Goal: Information Seeking & Learning: Check status

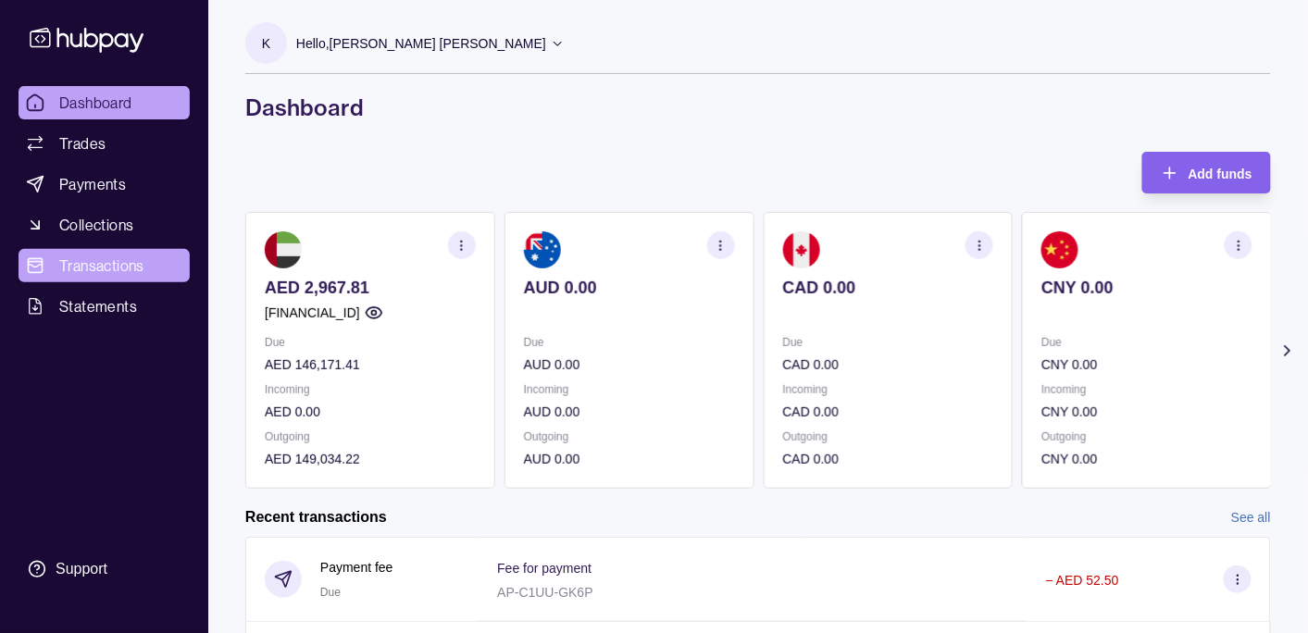
click at [71, 257] on span "Transactions" at bounding box center [101, 266] width 85 height 22
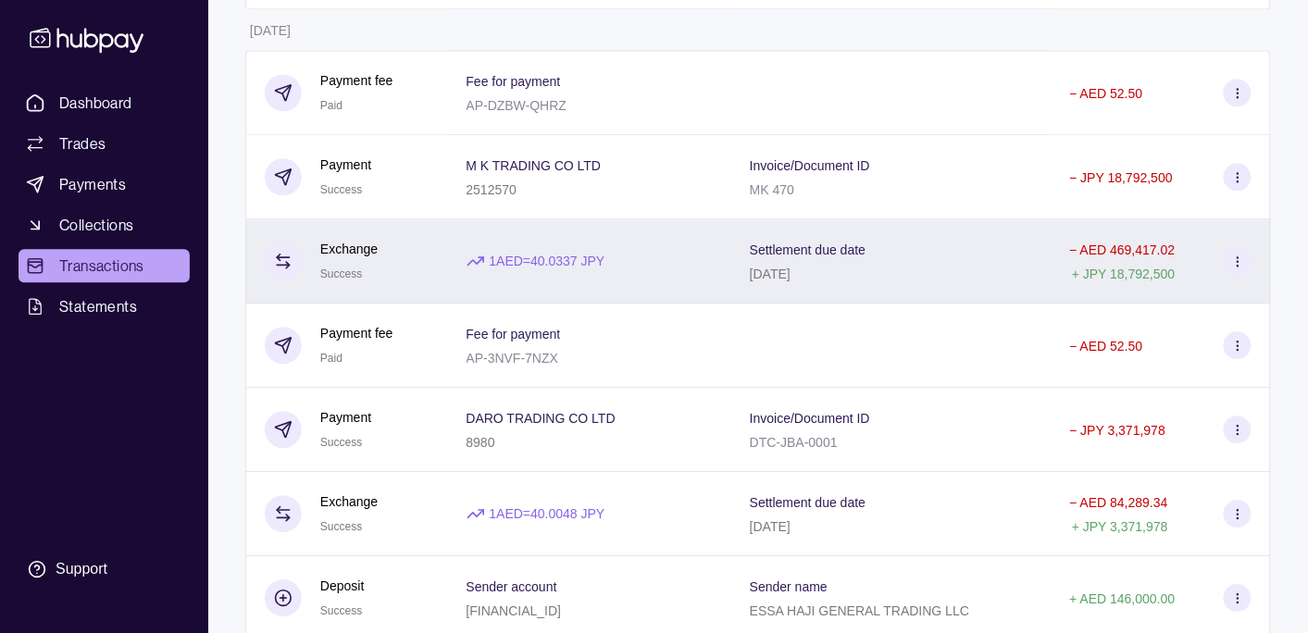
scroll to position [1266, 0]
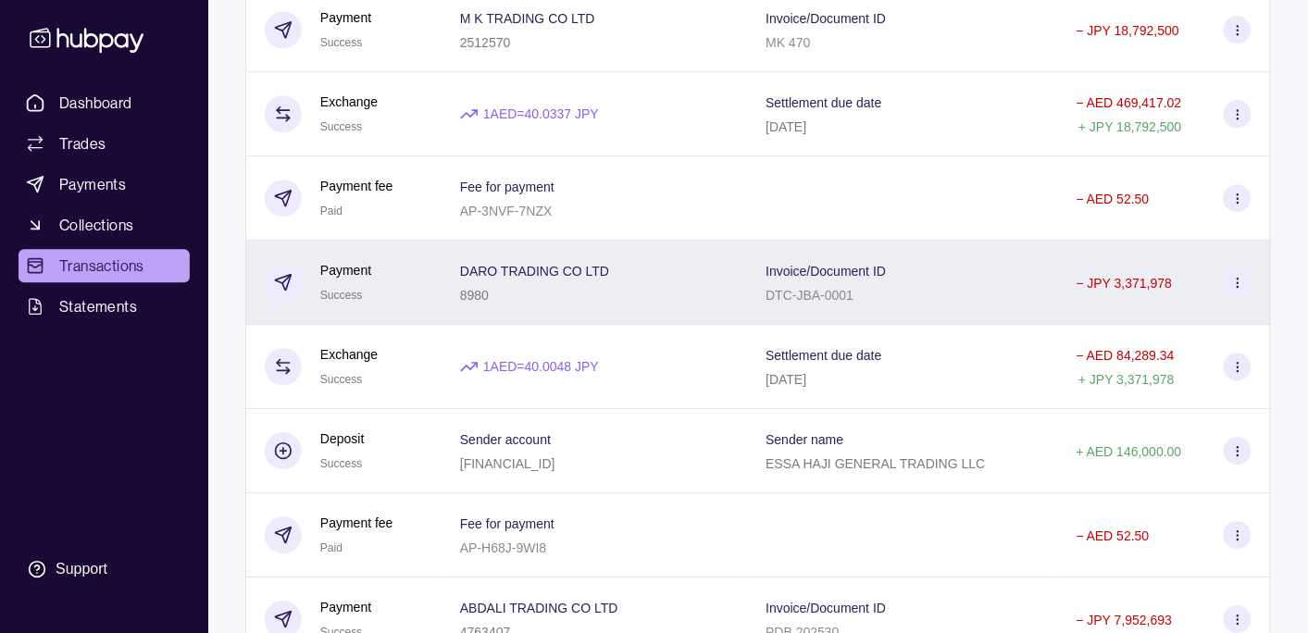
click at [680, 292] on div "DARO TRADING CO LTD 8980" at bounding box center [594, 282] width 268 height 46
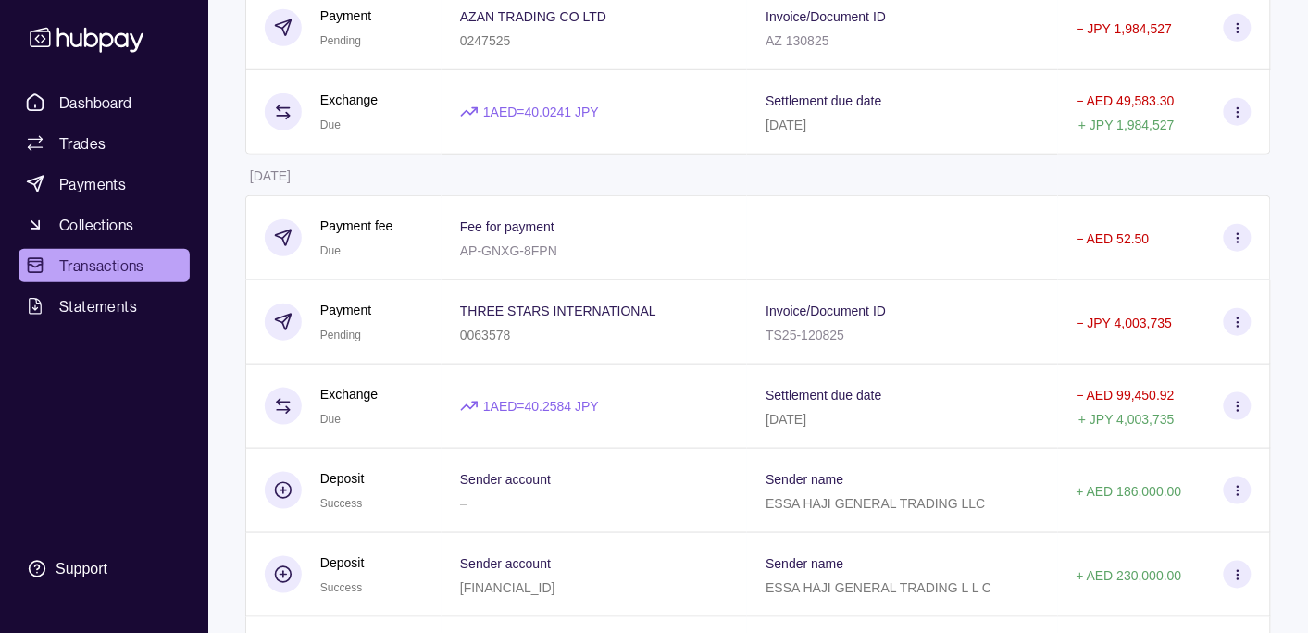
scroll to position [0, 0]
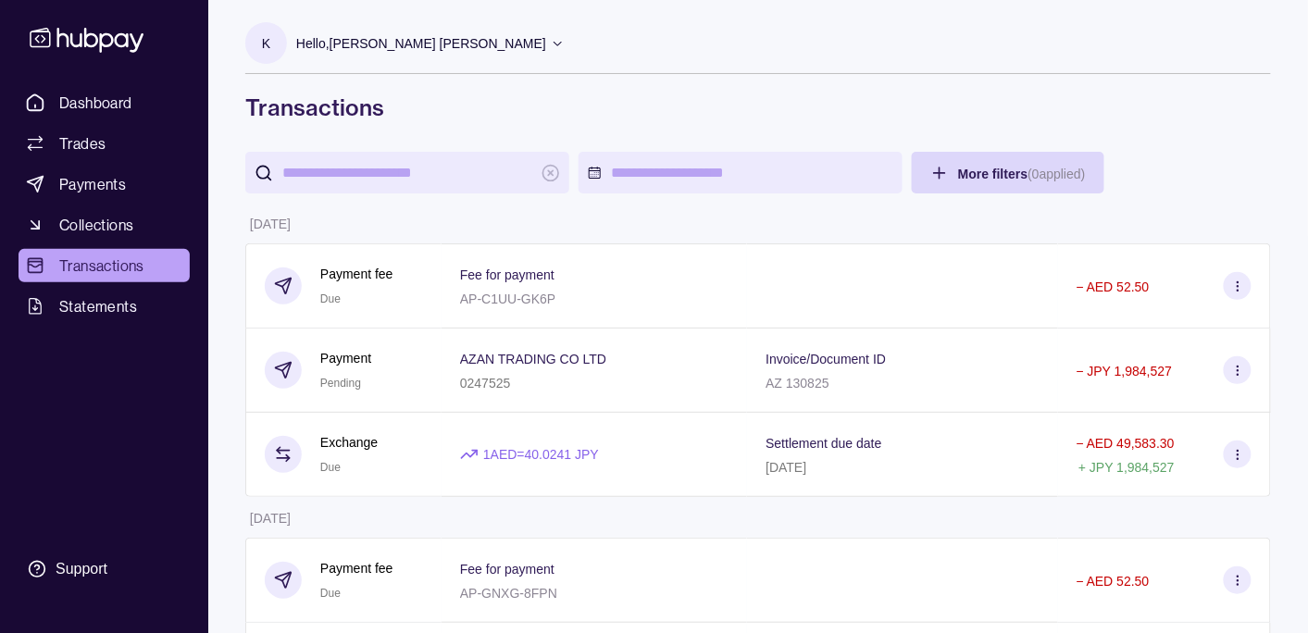
click at [402, 168] on input "search" at bounding box center [407, 173] width 250 height 42
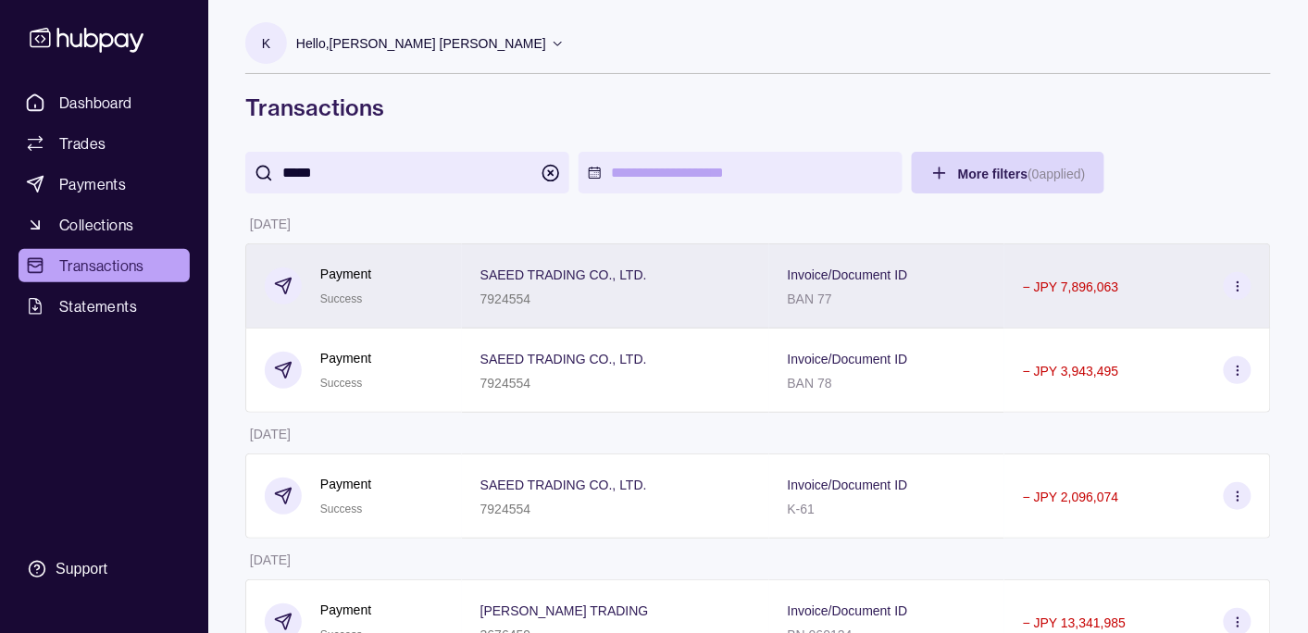
type input "*****"
click at [654, 296] on div "SAEED TRADING CO., LTD. 7924554" at bounding box center [615, 286] width 270 height 46
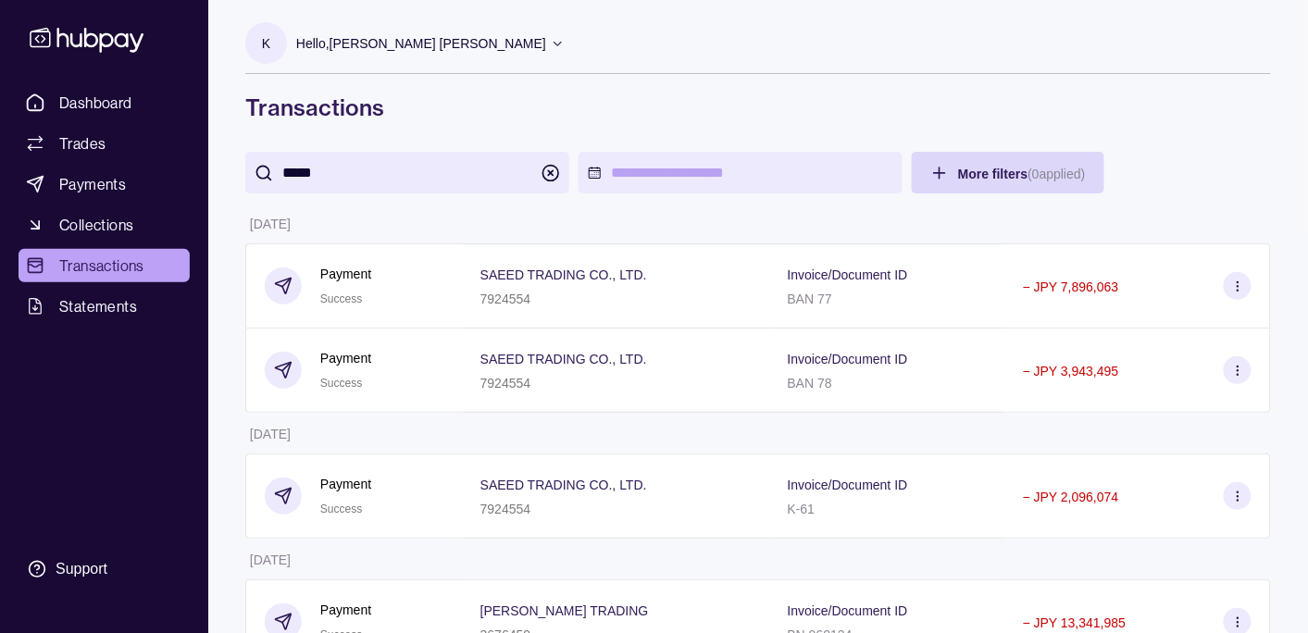
click at [506, 230] on html "Dashboard Trades Payments Collections Transactions Statements Support K Hello, …" at bounding box center [654, 581] width 1308 height 1163
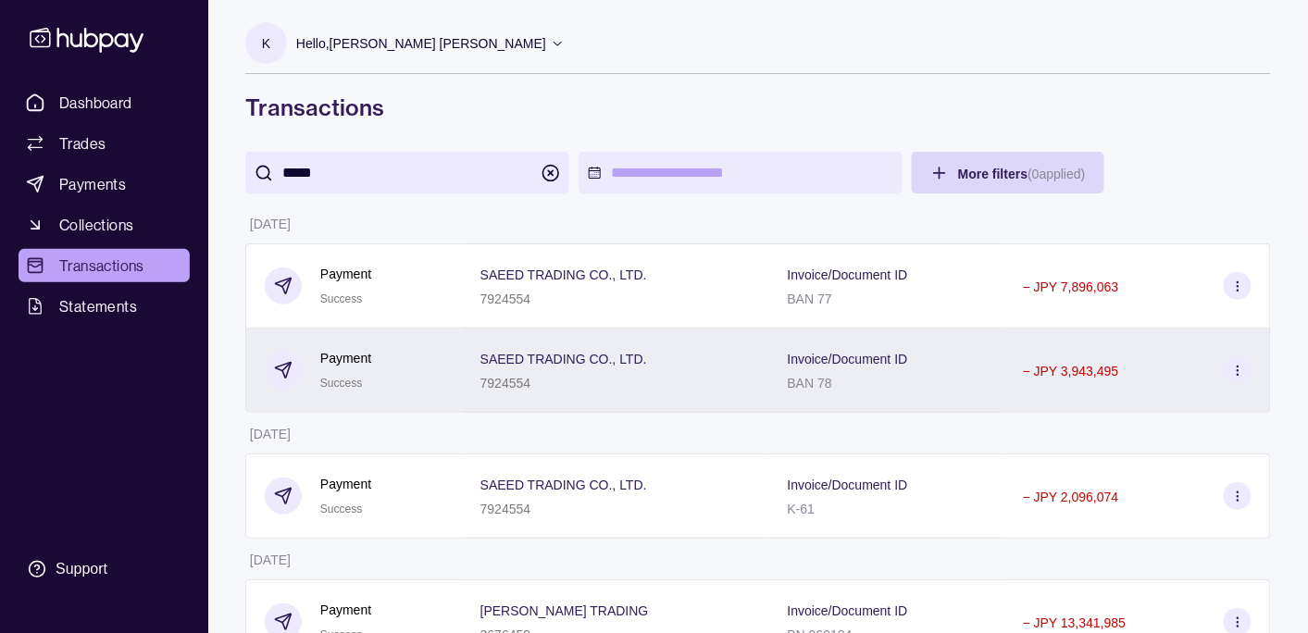
click at [689, 367] on div "SAEED TRADING CO., LTD. 7924554" at bounding box center [615, 370] width 270 height 46
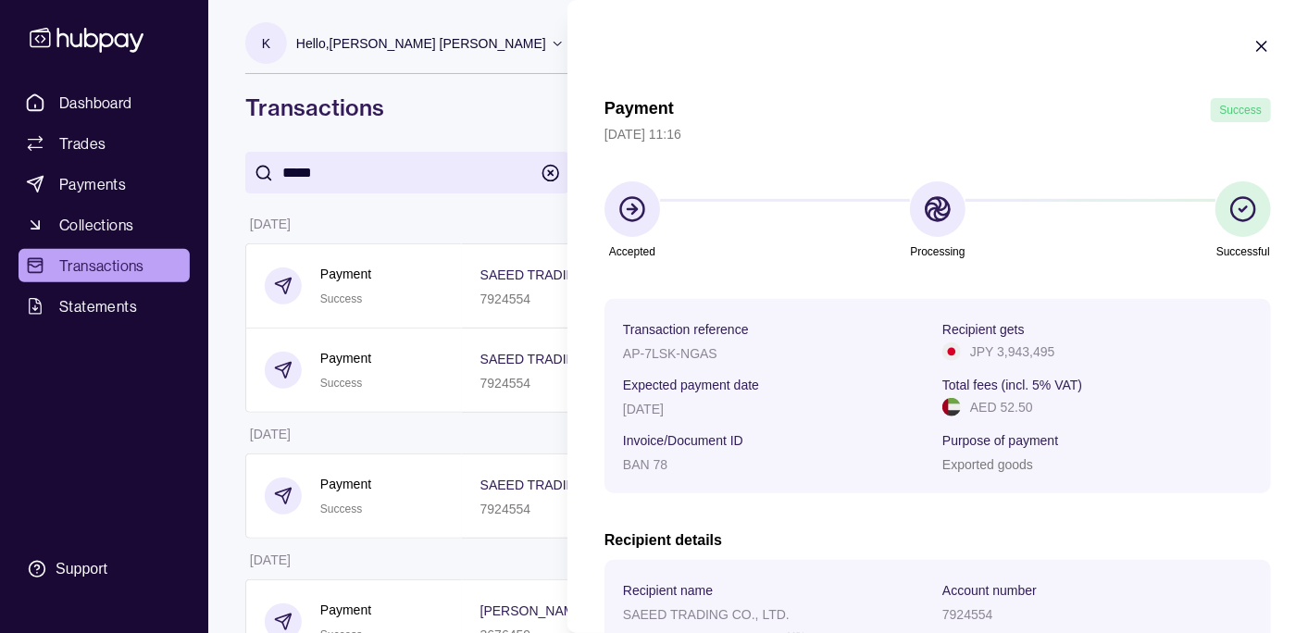
click at [450, 242] on html "Dashboard Trades Payments Collections Transactions Statements Support K Hello, …" at bounding box center [654, 581] width 1308 height 1163
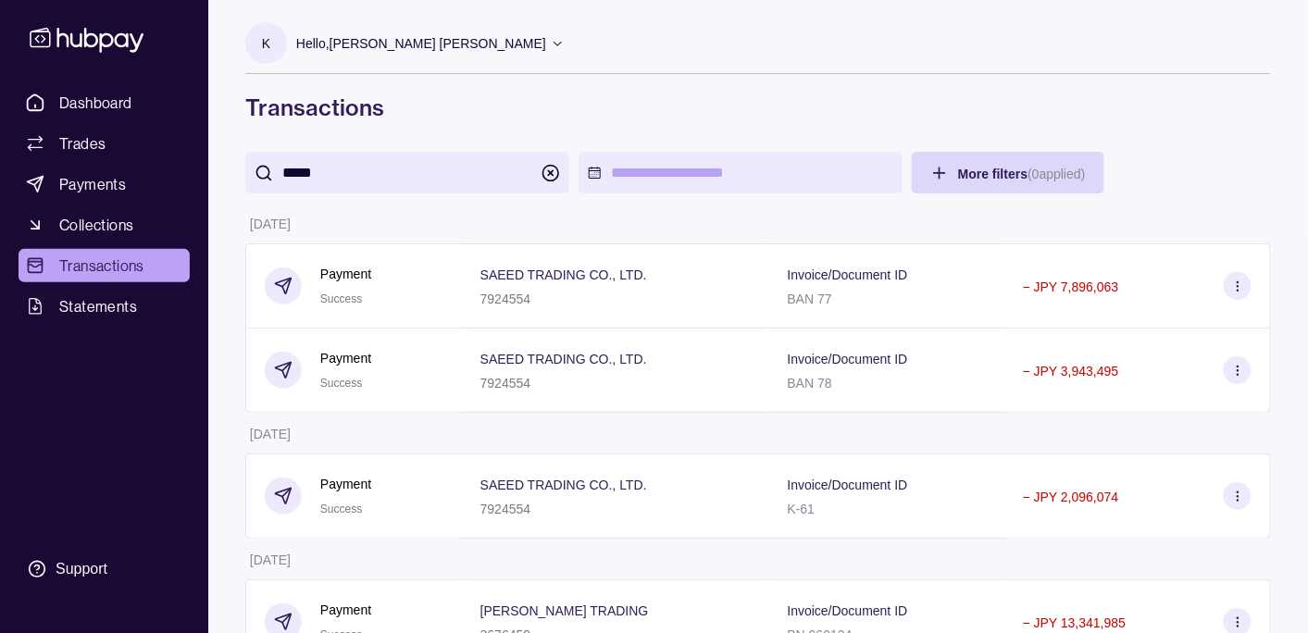
click at [422, 31] on div "Hello, [PERSON_NAME] [PERSON_NAME]" at bounding box center [430, 43] width 268 height 39
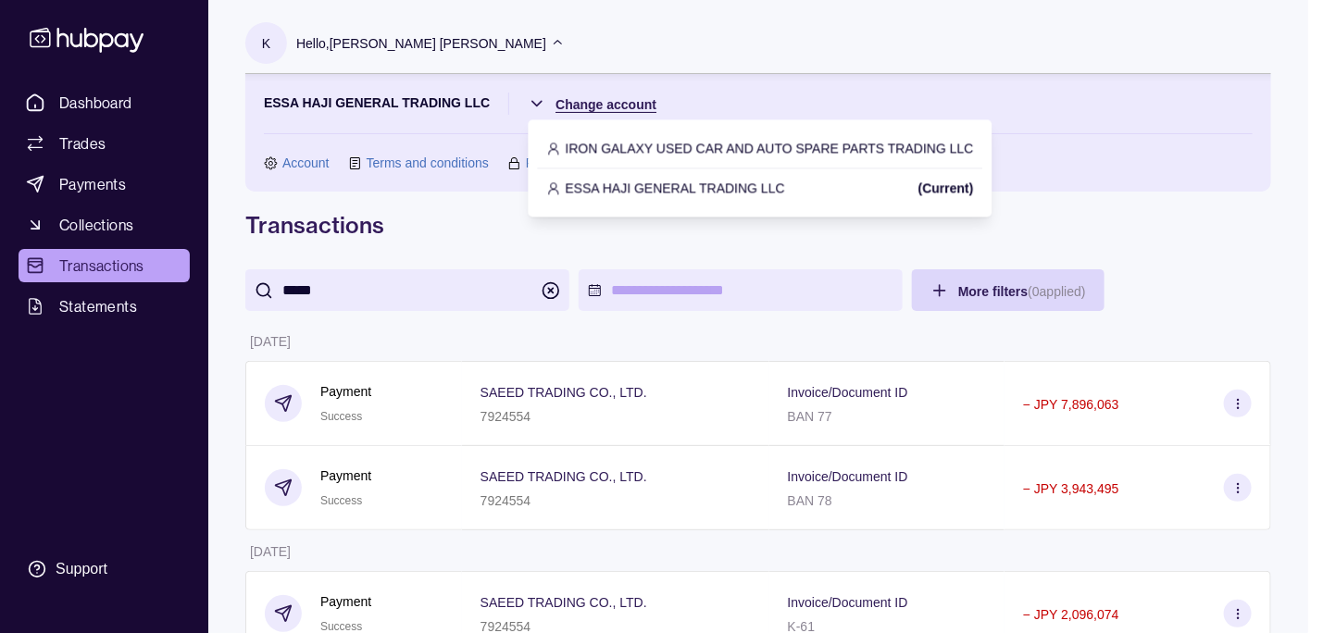
click at [625, 102] on html "Dashboard Trades Payments Collections Transactions Statements Support K Hello, …" at bounding box center [661, 640] width 1323 height 1281
click at [653, 145] on p "IRON GALAXY USED CAR AND AUTO SPARE PARTS TRADING LLC" at bounding box center [770, 148] width 408 height 20
